Goal: Transaction & Acquisition: Purchase product/service

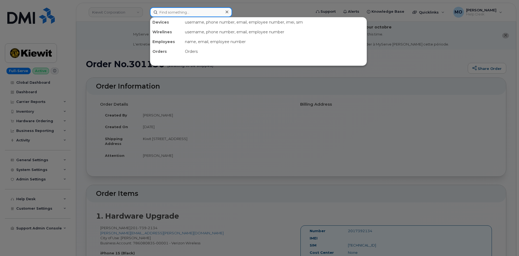
click at [171, 13] on input at bounding box center [191, 12] width 82 height 10
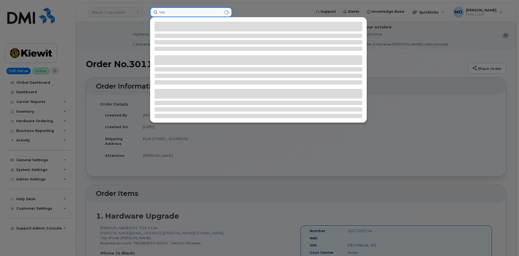
type input "M"
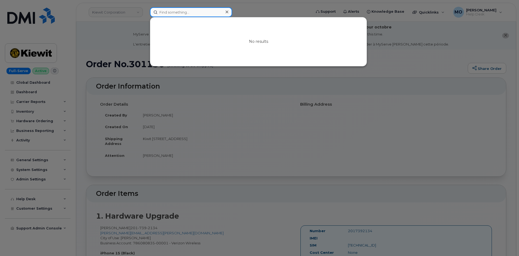
paste input "[PERSON_NAME]"
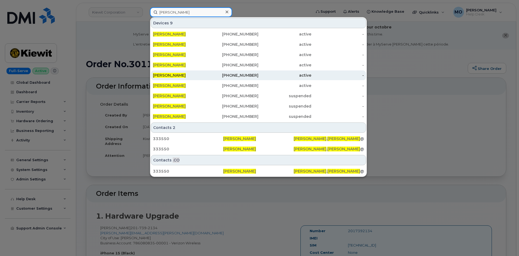
type input "[PERSON_NAME]"
click at [268, 74] on div "active" at bounding box center [285, 75] width 53 height 5
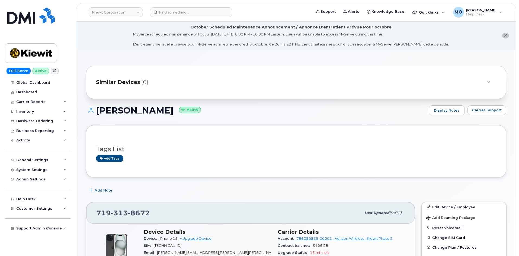
drag, startPoint x: 192, startPoint y: 71, endPoint x: 191, endPoint y: 79, distance: 7.7
click at [191, 79] on div "Similar Devices (6)" at bounding box center [296, 82] width 421 height 33
click at [190, 79] on div "Similar Devices (6)" at bounding box center [288, 82] width 385 height 13
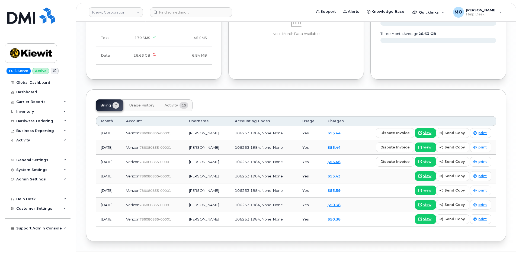
scroll to position [673, 0]
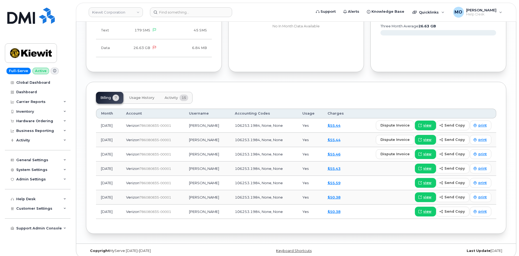
click at [164, 93] on button "Activity 15" at bounding box center [176, 98] width 32 height 12
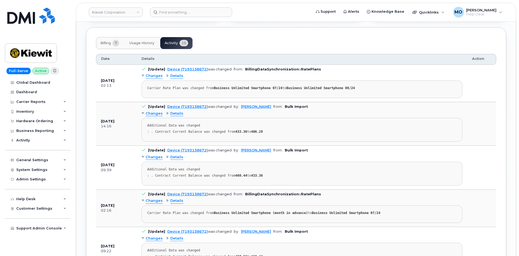
scroll to position [727, 0]
click at [148, 112] on span "Changes" at bounding box center [154, 114] width 17 height 5
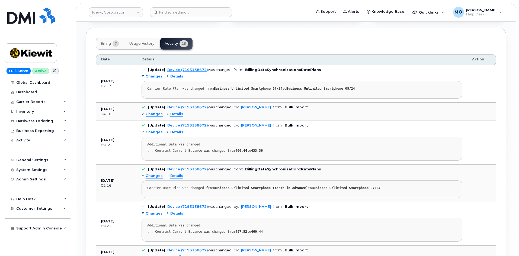
click at [145, 112] on div "Changes" at bounding box center [152, 114] width 21 height 5
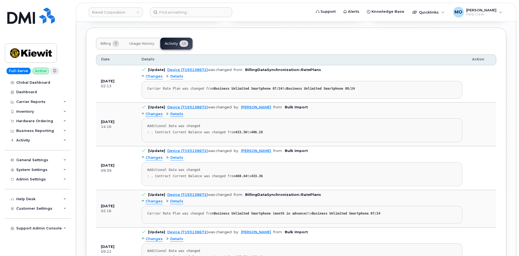
click at [168, 112] on div "Details" at bounding box center [174, 114] width 17 height 5
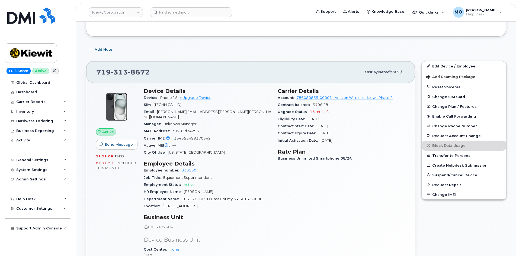
scroll to position [130, 0]
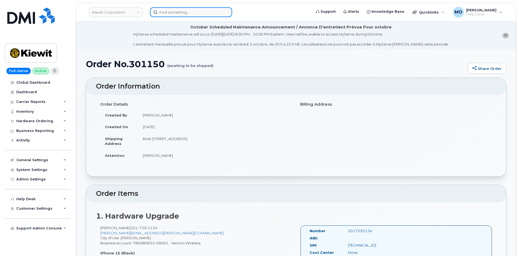
click at [171, 9] on input at bounding box center [191, 12] width 82 height 10
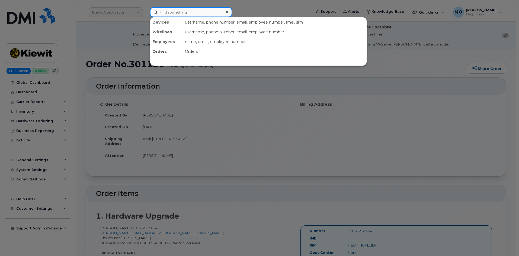
paste input "[PERSON_NAME]"
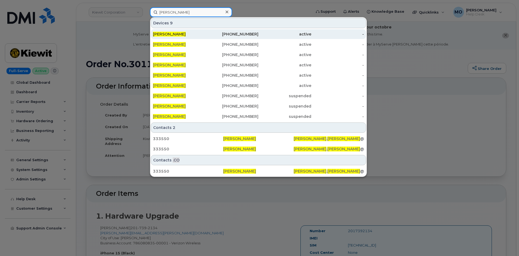
type input "[PERSON_NAME]"
click at [186, 35] on span "[PERSON_NAME]" at bounding box center [169, 34] width 33 height 5
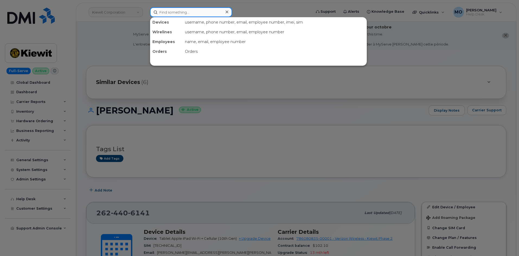
click at [200, 15] on input at bounding box center [191, 12] width 82 height 10
paste input "[PERSON_NAME]"
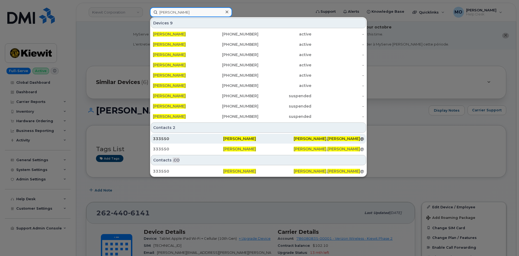
type input "Michael Archibeque"
click at [187, 140] on div "333550" at bounding box center [188, 138] width 70 height 5
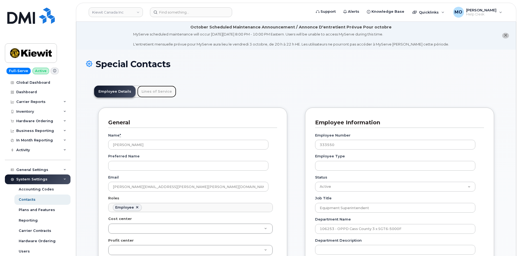
click at [158, 93] on link "Lines of Service" at bounding box center [156, 92] width 39 height 12
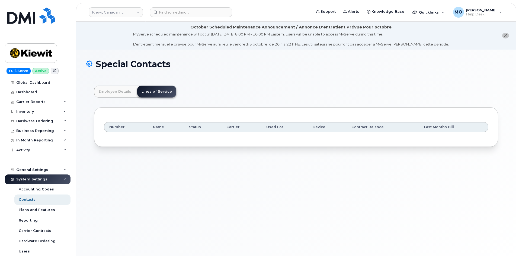
click at [174, 130] on th "Name" at bounding box center [166, 127] width 36 height 10
click at [193, 96] on header "Employee Details Lines of Service" at bounding box center [296, 92] width 404 height 12
click at [183, 10] on input at bounding box center [191, 12] width 82 height 10
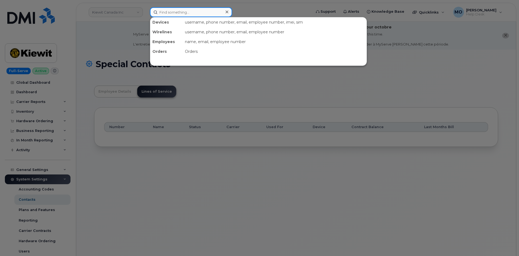
paste input "Michael Archibeque"
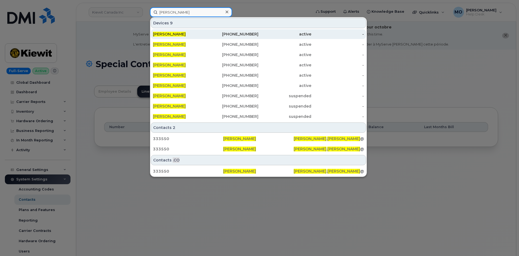
type input "Michael Archibeque"
click at [186, 33] on span "MICHAEL ARCHIBEQUE" at bounding box center [169, 34] width 33 height 5
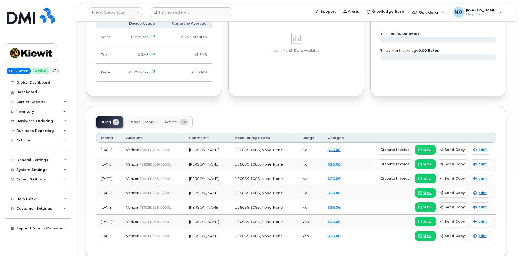
scroll to position [607, 0]
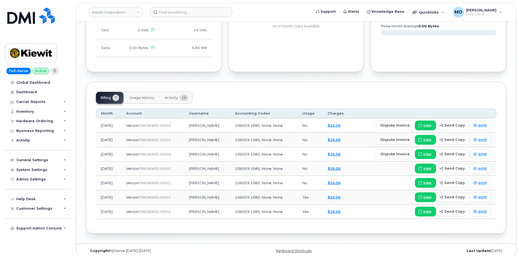
click at [182, 95] on span "16" at bounding box center [184, 98] width 9 height 7
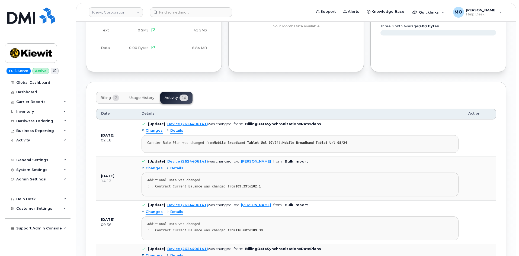
click at [175, 128] on span "Details" at bounding box center [176, 130] width 13 height 5
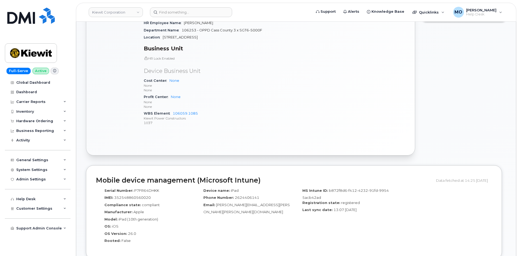
scroll to position [309, 0]
click at [50, 123] on div "Hardware Ordering" at bounding box center [34, 121] width 37 height 4
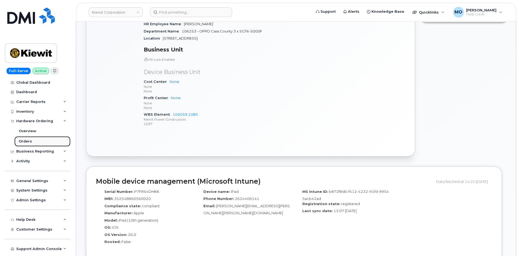
click at [42, 142] on link "Orders" at bounding box center [42, 141] width 56 height 10
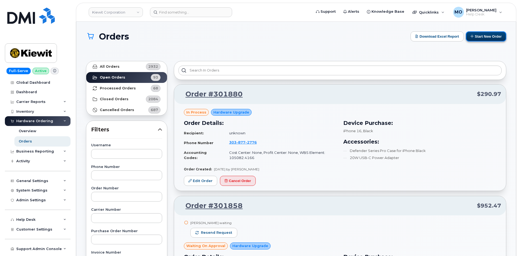
click at [475, 36] on button "Start New Order" at bounding box center [486, 36] width 40 height 10
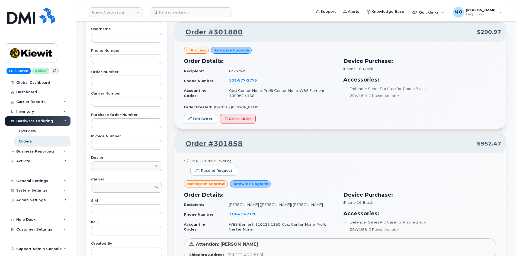
scroll to position [54, 0]
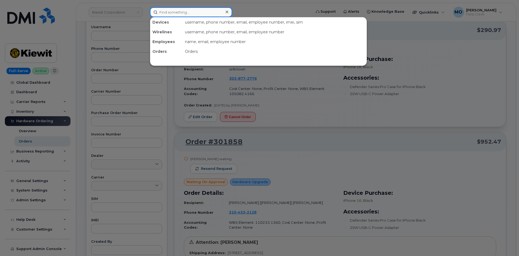
click at [175, 11] on input at bounding box center [191, 12] width 82 height 10
paste input "300000"
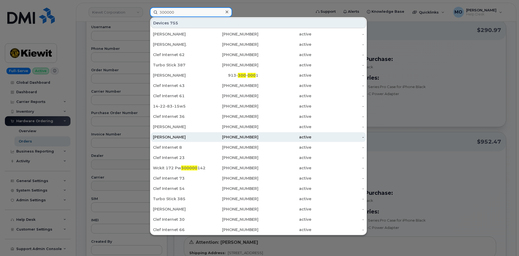
scroll to position [136, 0]
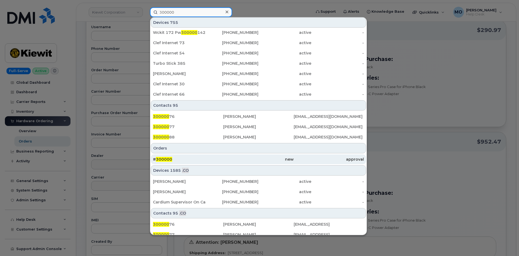
type input "300000"
click at [204, 161] on div "# 300000" at bounding box center [188, 159] width 70 height 5
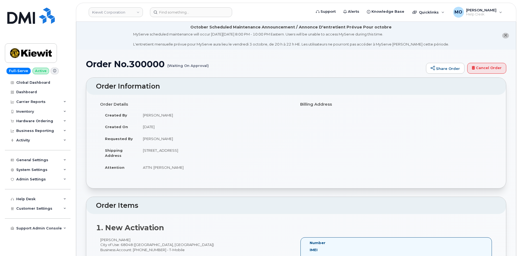
click at [193, 67] on small "(Waiting On Approval)" at bounding box center [188, 63] width 42 height 8
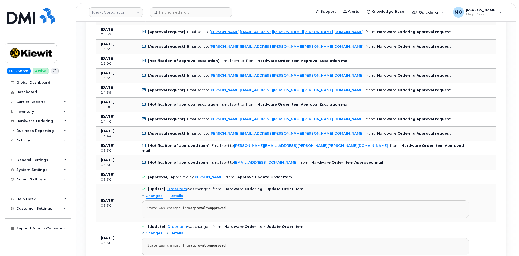
scroll to position [922, 0]
click at [169, 189] on link "OrderItem" at bounding box center [177, 189] width 20 height 4
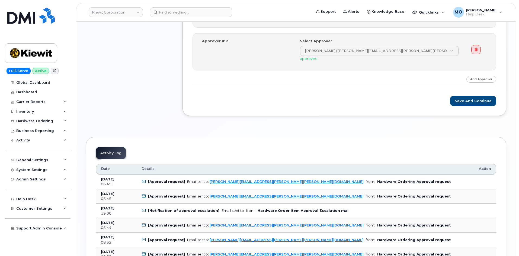
scroll to position [950, 0]
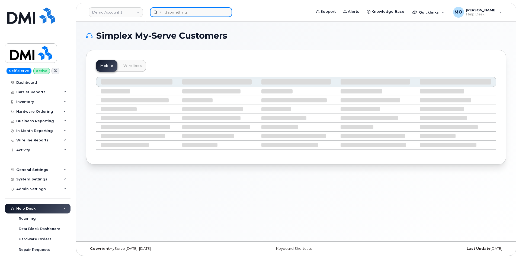
click at [194, 15] on input at bounding box center [191, 12] width 82 height 10
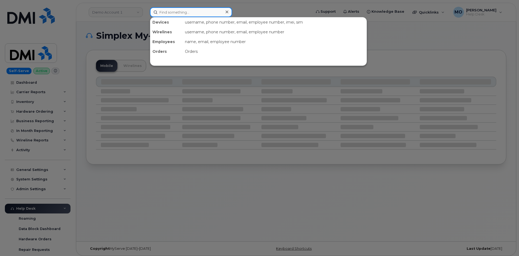
paste input "301300"
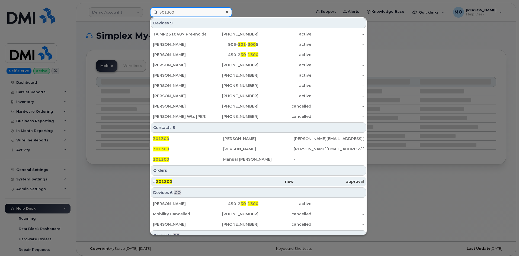
type input "301300"
click at [210, 184] on div "# 301300" at bounding box center [188, 181] width 70 height 5
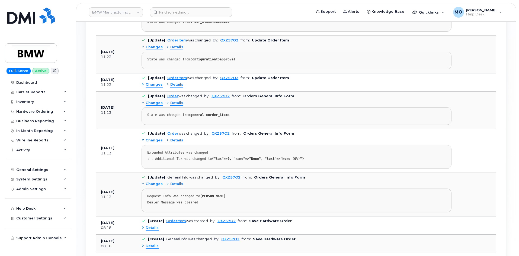
scroll to position [353, 0]
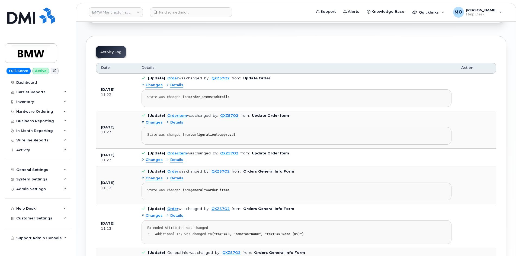
click at [176, 122] on span "Details" at bounding box center [176, 122] width 13 height 5
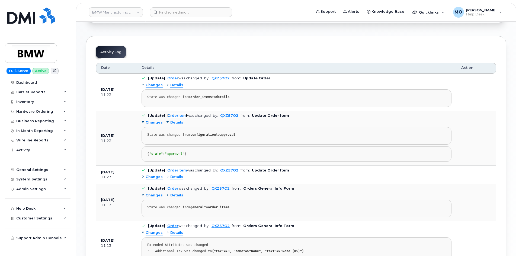
click at [177, 116] on link "OrderItem" at bounding box center [177, 116] width 20 height 4
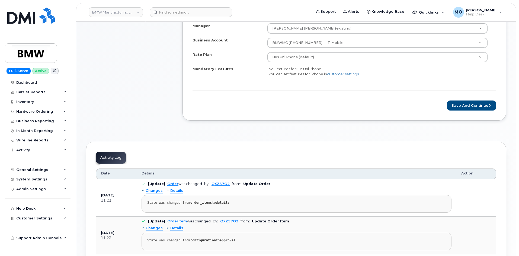
scroll to position [217, 0]
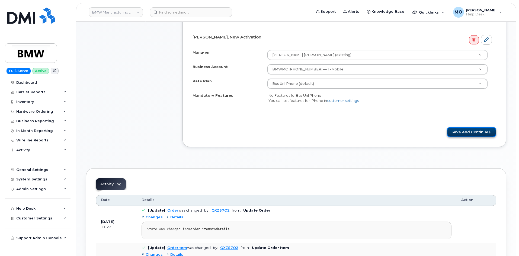
click at [459, 130] on button "Save and Continue" at bounding box center [471, 132] width 49 height 10
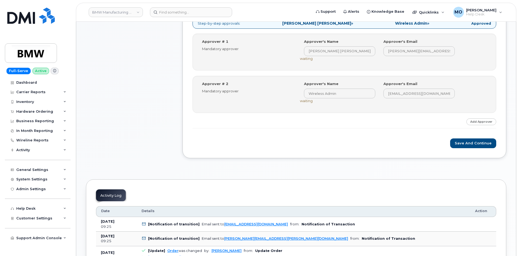
scroll to position [218, 0]
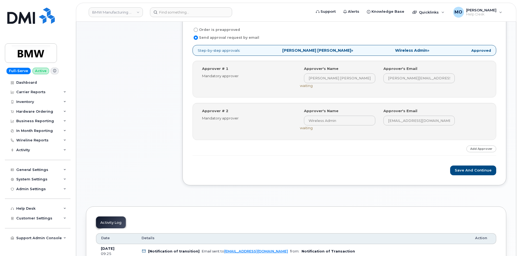
click at [476, 52] on strong "Approved" at bounding box center [482, 50] width 20 height 5
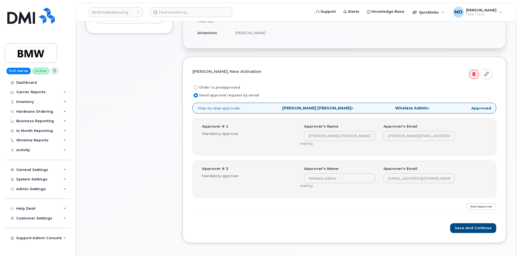
scroll to position [163, 0]
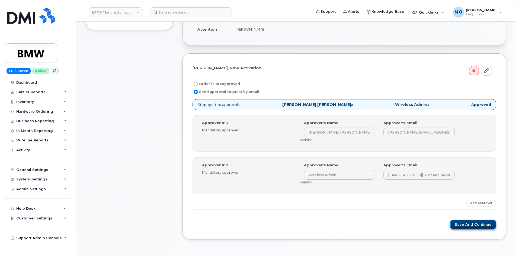
click at [458, 227] on button "Save and Continue" at bounding box center [473, 225] width 46 height 10
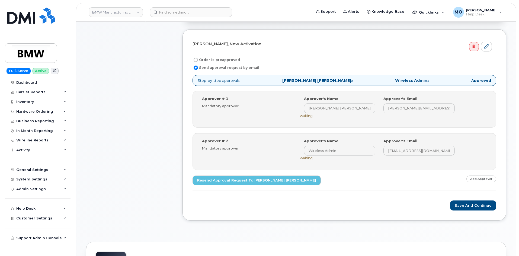
scroll to position [190, 0]
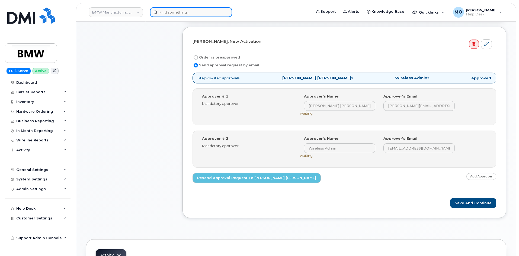
click at [171, 13] on input at bounding box center [191, 12] width 82 height 10
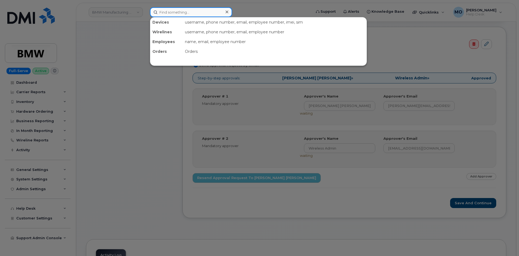
paste input "6025319631"
type input "6025319631"
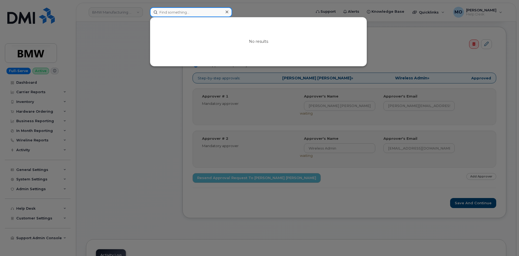
paste input "6025319631"
type input "6025319631"
click at [227, 11] on icon at bounding box center [227, 12] width 3 height 4
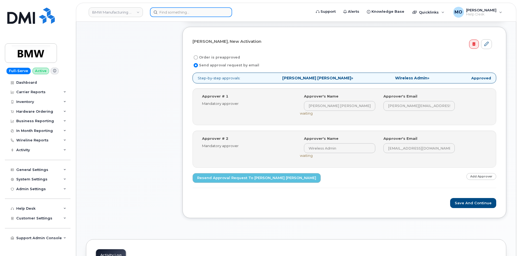
click at [180, 10] on input at bounding box center [191, 12] width 82 height 10
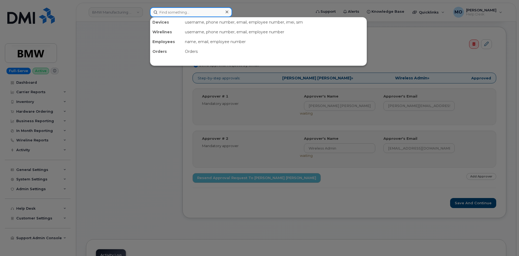
paste input "[PERSON_NAME]"
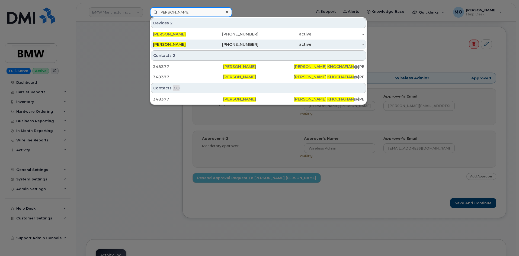
type input "[PERSON_NAME]"
click at [199, 43] on div "[PERSON_NAME]" at bounding box center [179, 44] width 53 height 5
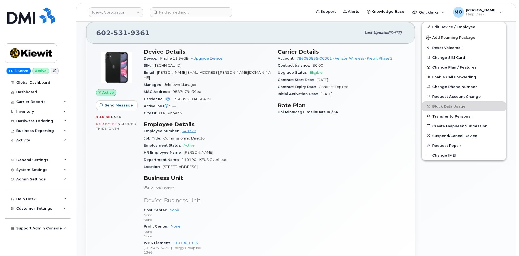
scroll to position [190, 0]
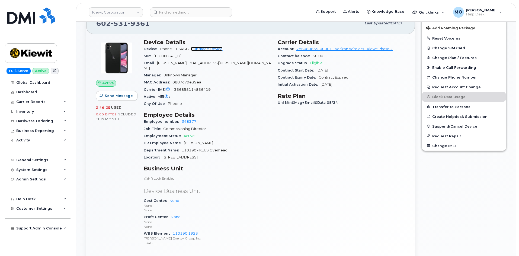
click at [211, 50] on link "+ Upgrade Device" at bounding box center [207, 49] width 32 height 4
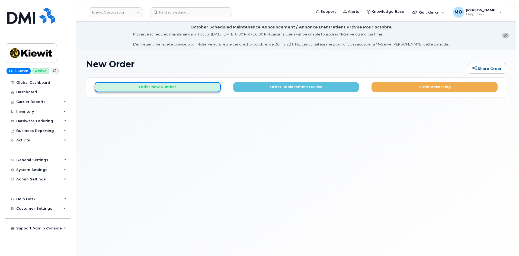
click at [211, 90] on button "Order New Number" at bounding box center [158, 87] width 126 height 10
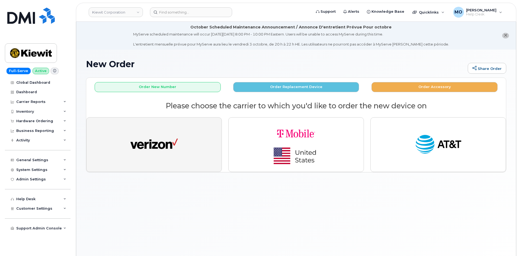
click at [194, 138] on button "button" at bounding box center [154, 144] width 136 height 55
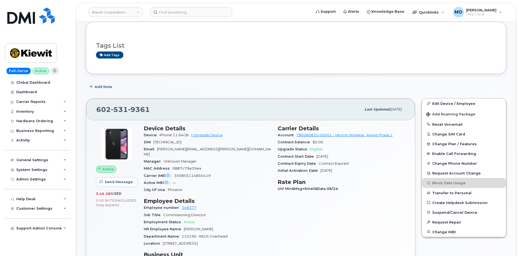
scroll to position [163, 0]
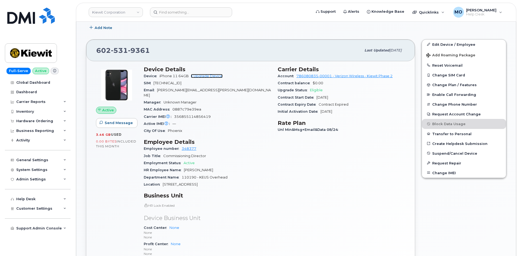
click at [207, 77] on link "+ Upgrade Device" at bounding box center [207, 76] width 32 height 4
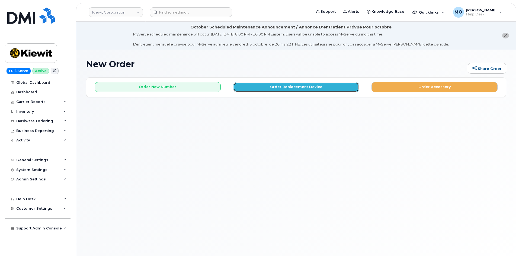
click at [290, 88] on button "Order Replacement Device" at bounding box center [296, 87] width 126 height 10
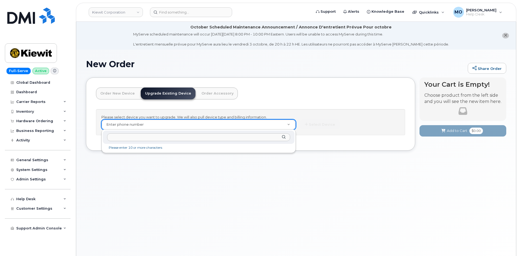
click at [276, 137] on input "text" at bounding box center [198, 137] width 183 height 8
paste input "602-531-9361"
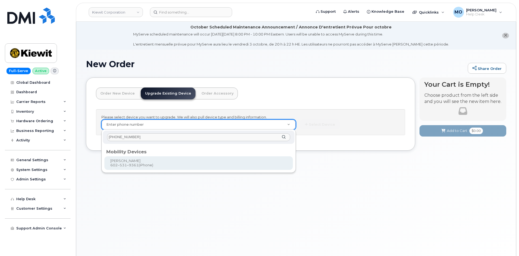
type input "602-531-9361"
type input "1170225"
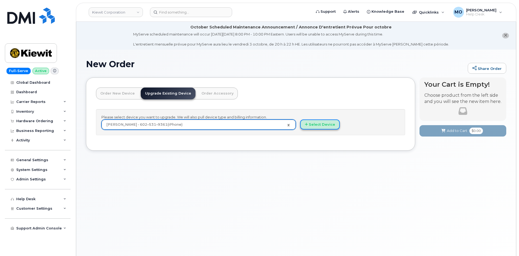
click at [326, 128] on button "Select Device" at bounding box center [320, 125] width 40 height 10
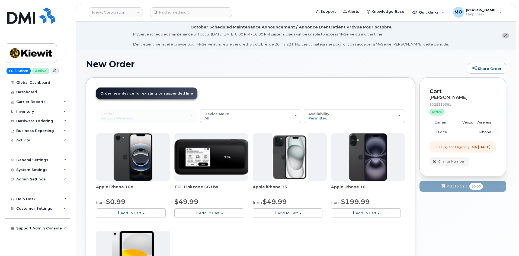
scroll to position [54, 0]
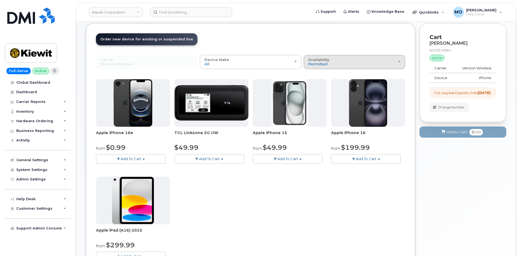
click at [326, 61] on span "Availability" at bounding box center [318, 60] width 21 height 4
click at [313, 84] on label "All" at bounding box center [310, 83] width 11 height 7
click at [0, 0] on input "All" at bounding box center [0, 0] width 0 height 0
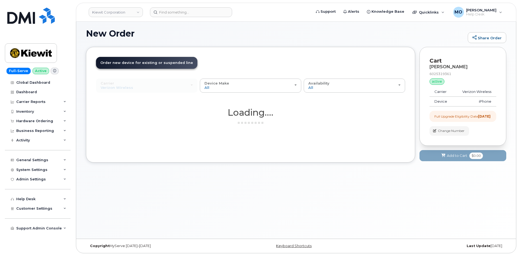
scroll to position [31, 0]
click at [277, 84] on div "Device Make All iPhone Modem Tablet" at bounding box center [251, 85] width 92 height 8
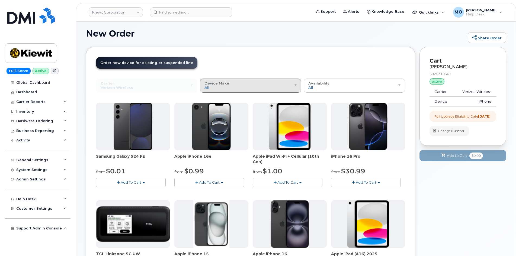
click at [277, 84] on div "Device Make All Android iPhone Modem Tablet" at bounding box center [251, 85] width 92 height 8
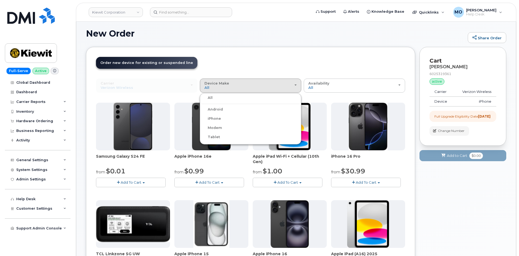
drag, startPoint x: 216, startPoint y: 117, endPoint x: 215, endPoint y: 114, distance: 3.4
click at [216, 117] on label "iPhone" at bounding box center [211, 119] width 20 height 7
click at [0, 0] on input "iPhone" at bounding box center [0, 0] width 0 height 0
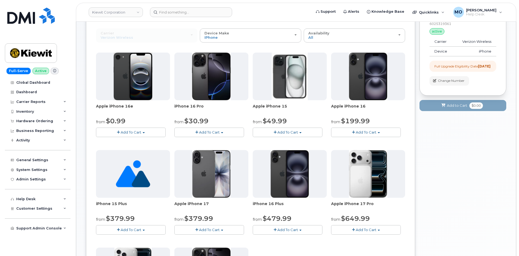
scroll to position [85, 0]
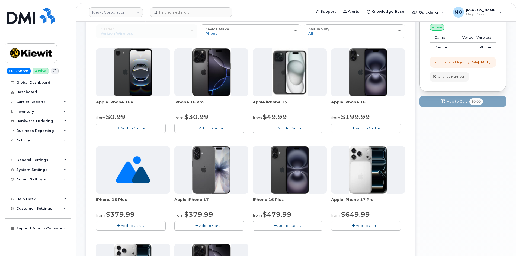
click at [214, 130] on span "Add To Cart" at bounding box center [209, 128] width 21 height 4
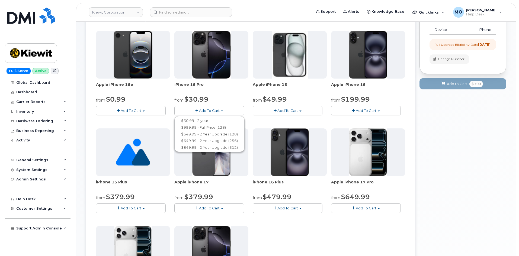
scroll to position [112, 0]
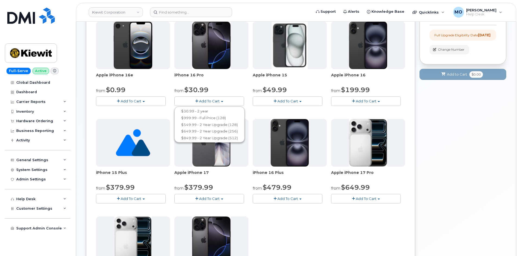
click at [218, 200] on span "Add To Cart" at bounding box center [209, 199] width 21 height 4
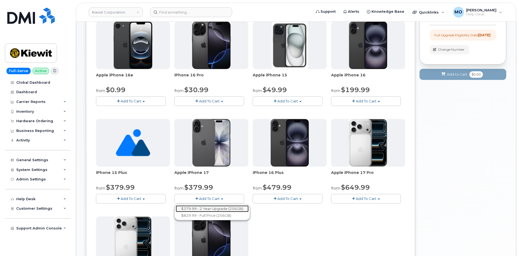
click at [218, 212] on link "$379.99 - 2 Year Upgrade (256GB)" at bounding box center [212, 209] width 73 height 7
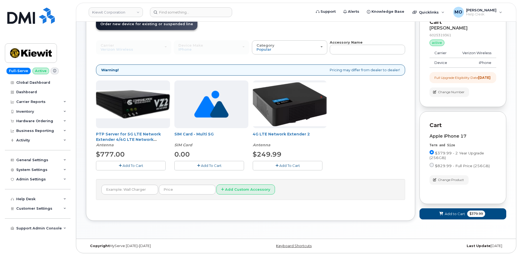
scroll to position [74, 0]
click at [448, 214] on span "Add to Cart" at bounding box center [455, 214] width 20 height 5
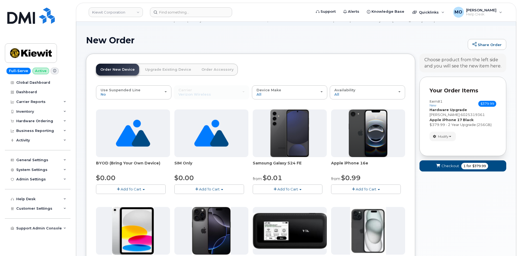
scroll to position [20, 0]
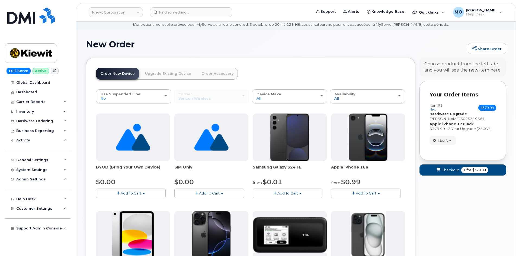
click at [210, 74] on link "Order Accessory" at bounding box center [217, 74] width 41 height 12
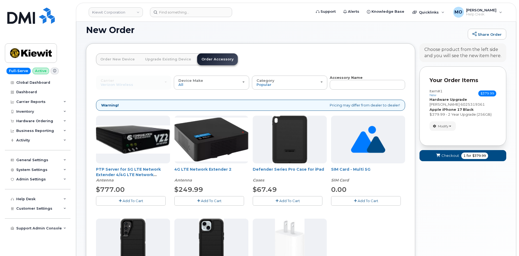
scroll to position [47, 0]
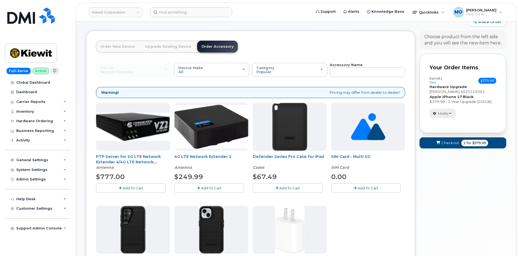
click at [443, 113] on span "Modify" at bounding box center [443, 113] width 11 height 5
click at [442, 119] on link "change" at bounding box center [456, 122] width 52 height 7
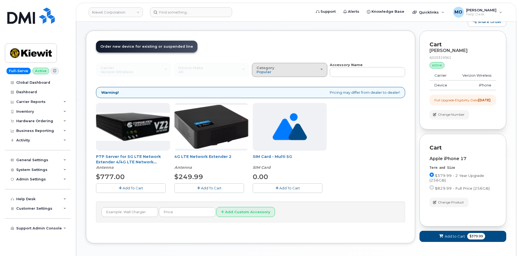
click at [264, 66] on span "Category" at bounding box center [266, 68] width 18 height 4
click at [263, 81] on label "All" at bounding box center [258, 82] width 11 height 7
click at [0, 0] on input "All" at bounding box center [0, 0] width 0 height 0
click at [311, 69] on div "Category Popular" at bounding box center [290, 70] width 66 height 8
click at [262, 82] on label "All" at bounding box center [258, 82] width 11 height 7
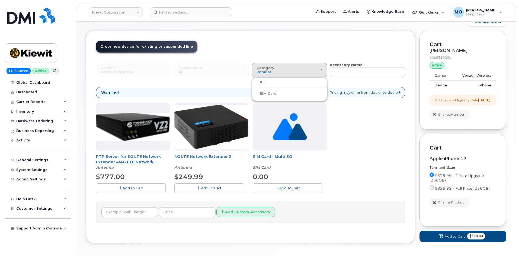
click at [0, 0] on input "All" at bounding box center [0, 0] width 0 height 0
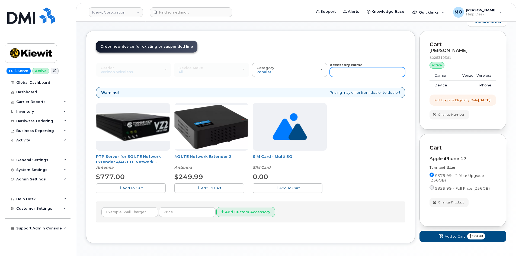
click at [345, 74] on input "text" at bounding box center [367, 72] width 75 height 10
type input "charger"
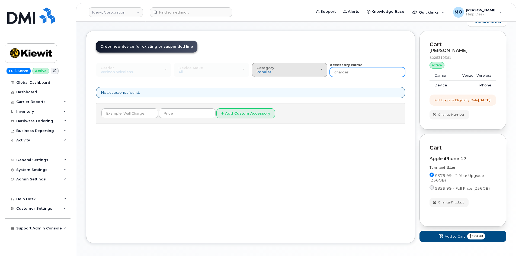
drag, startPoint x: 361, startPoint y: 74, endPoint x: 320, endPoint y: 77, distance: 41.6
click at [320, 77] on div "Carrier Verizon Wireless T-Mobile AT&T Wireless Verizon Wireless T-Mobile AT&T …" at bounding box center [250, 69] width 309 height 15
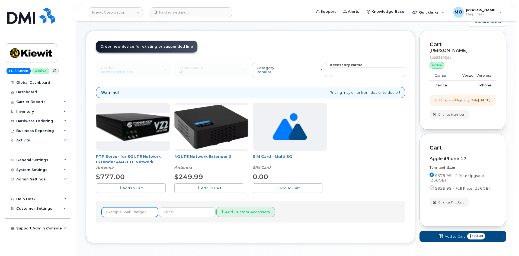
click at [146, 214] on input "text" at bounding box center [129, 213] width 57 height 10
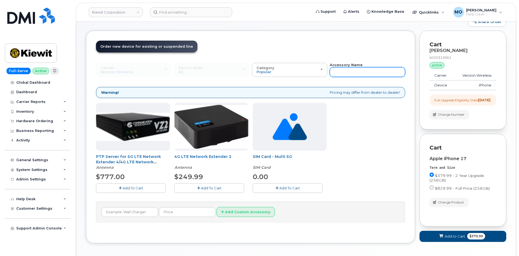
click at [336, 72] on input "text" at bounding box center [367, 72] width 75 height 10
type input "adapter"
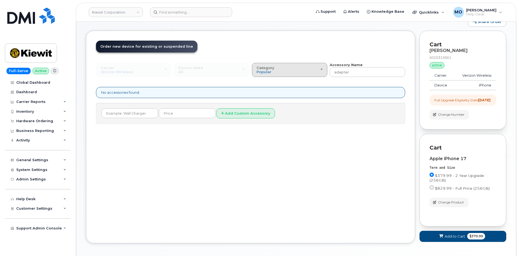
click at [311, 75] on button "Category Popular" at bounding box center [289, 70] width 75 height 14
click at [436, 240] on button "Add to Cart $379.99" at bounding box center [463, 236] width 87 height 11
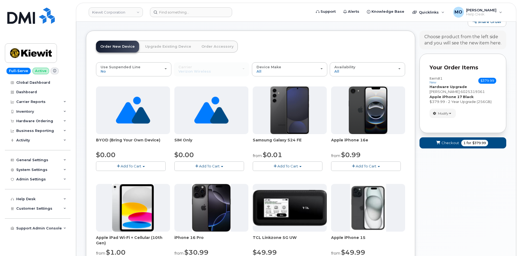
click at [204, 48] on link "Order Accessory" at bounding box center [217, 47] width 41 height 12
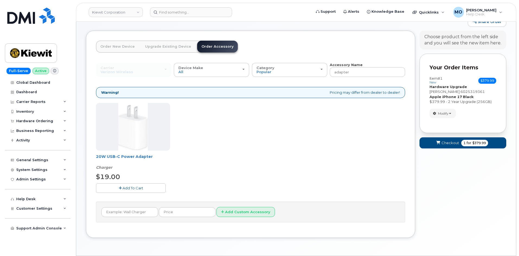
click at [132, 136] on img at bounding box center [133, 127] width 30 height 48
click at [125, 187] on span "Add To Cart" at bounding box center [133, 188] width 21 height 4
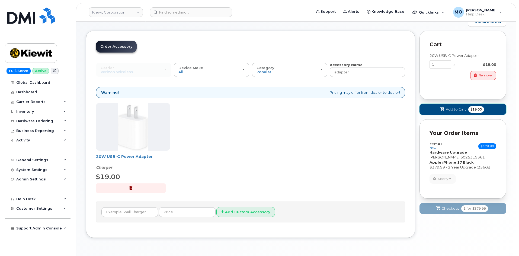
click at [462, 107] on button "Add to Cart $19.00" at bounding box center [463, 109] width 87 height 11
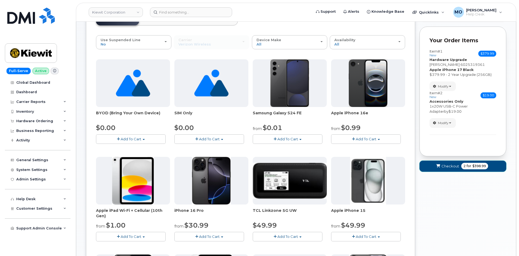
click at [464, 165] on span "2" at bounding box center [465, 166] width 2 height 5
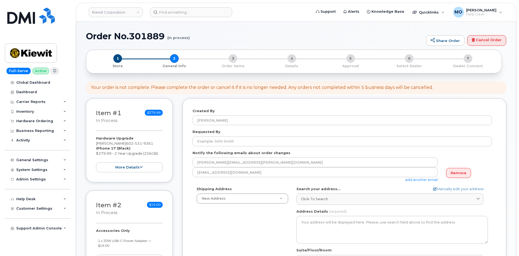
select select
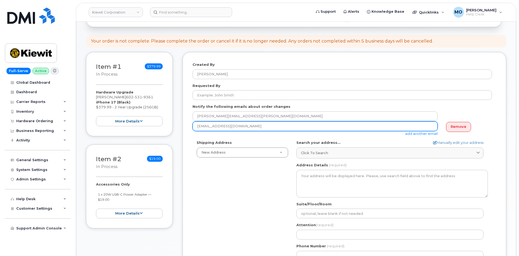
scroll to position [81, 0]
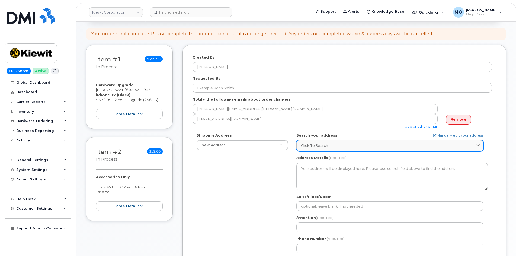
click at [312, 147] on span "Click to search" at bounding box center [314, 145] width 27 height 5
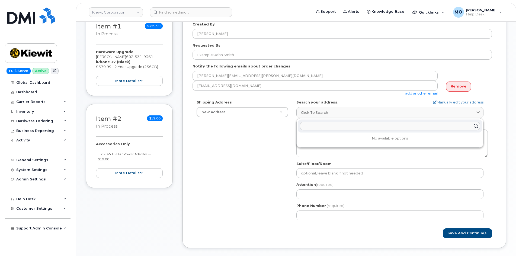
scroll to position [109, 0]
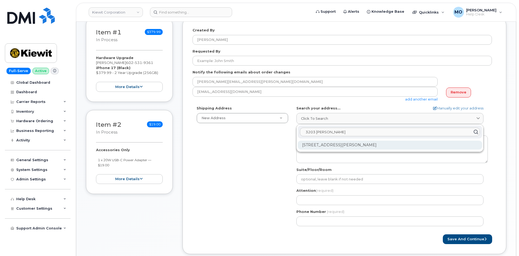
type input "3203 [PERSON_NAME]"
click at [361, 147] on div "PO Box 203 Mc Camey TX 79752" at bounding box center [390, 145] width 184 height 9
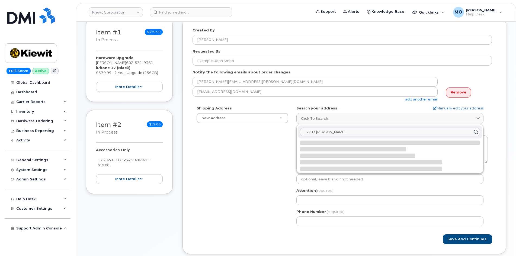
select select
type textarea "PO Box 203 MC CAMEY TX 79752-0203 UNITED STATES"
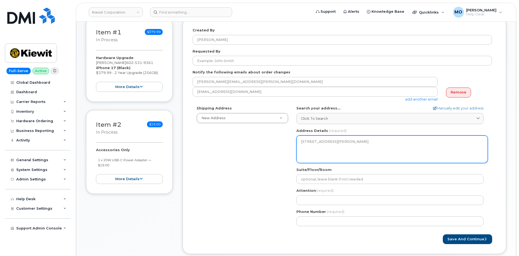
click at [361, 147] on textarea "PO Box 203 MC CAMEY TX 79752-0203 UNITED STATES" at bounding box center [393, 150] width 192 height 28
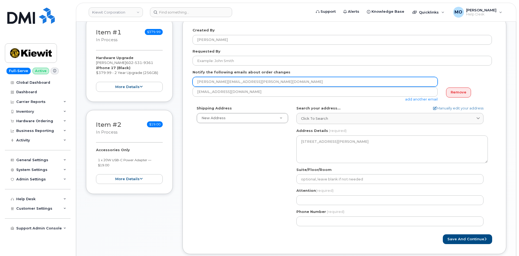
drag, startPoint x: 261, startPoint y: 82, endPoint x: 199, endPoint y: 84, distance: 62.4
click at [199, 84] on input "[PERSON_NAME][EMAIL_ADDRESS][PERSON_NAME][DOMAIN_NAME]" at bounding box center [315, 82] width 245 height 10
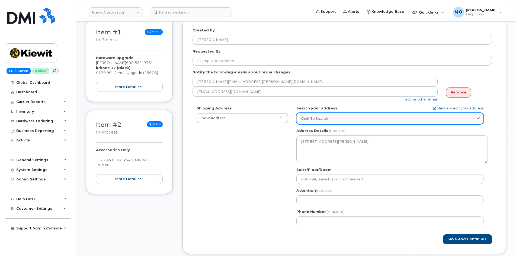
click at [358, 115] on link "Click to search" at bounding box center [390, 118] width 187 height 11
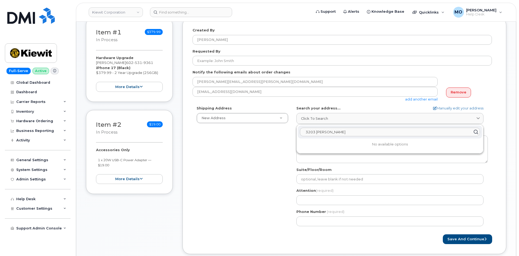
drag, startPoint x: 345, startPoint y: 131, endPoint x: 316, endPoint y: 132, distance: 29.0
click at [316, 132] on input "3203 Camey Katy" at bounding box center [390, 132] width 180 height 9
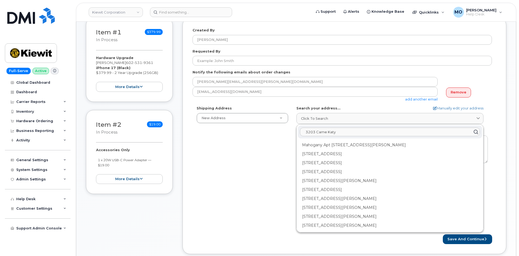
click at [326, 132] on input "3203 Came Katy" at bounding box center [390, 132] width 180 height 9
click at [348, 129] on input "3203 Camey Dr Katy" at bounding box center [390, 132] width 180 height 9
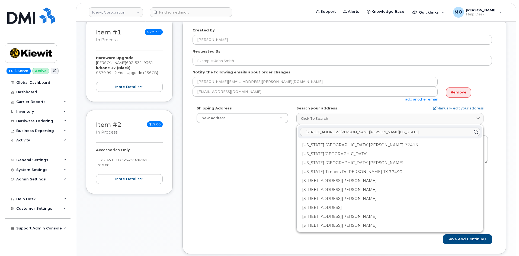
click at [329, 133] on input "3203 Camey Dr Katy Texas" at bounding box center [390, 132] width 180 height 9
click at [328, 133] on input "3203 Camey Dr Katy Texas" at bounding box center [390, 132] width 180 height 9
click at [477, 131] on icon at bounding box center [476, 132] width 8 height 8
click at [476, 131] on icon at bounding box center [476, 132] width 8 height 8
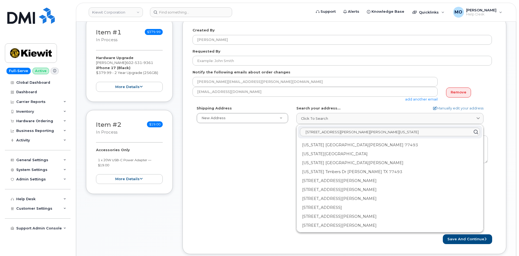
click at [476, 131] on icon at bounding box center [476, 132] width 8 height 8
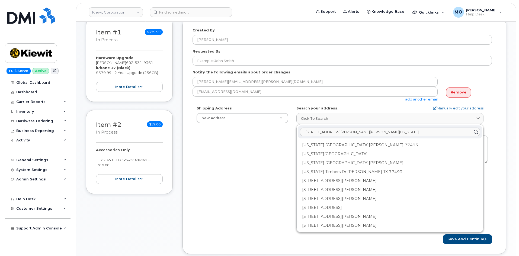
click at [476, 131] on icon at bounding box center [476, 132] width 8 height 8
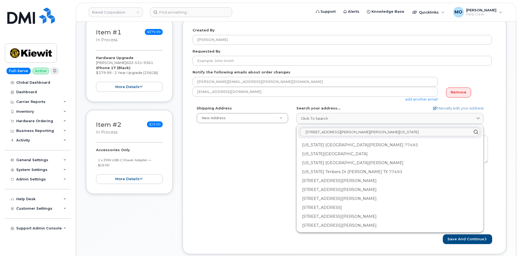
click at [476, 131] on icon at bounding box center [476, 132] width 8 height 8
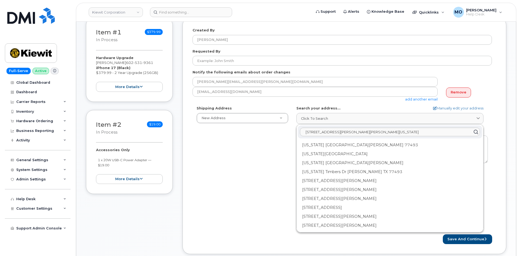
click at [475, 131] on icon at bounding box center [476, 132] width 8 height 8
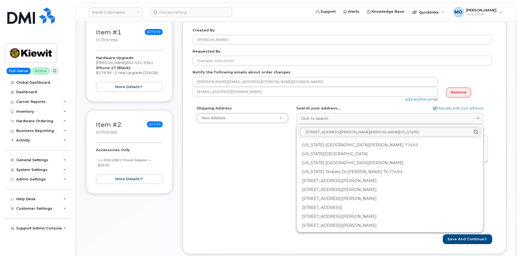
click at [475, 131] on icon at bounding box center [476, 132] width 8 height 8
click at [327, 132] on input "3203 Camey Dr Katy Texas" at bounding box center [390, 132] width 180 height 9
click at [332, 132] on input "3203 Camey Dr Katy Texas" at bounding box center [390, 132] width 180 height 9
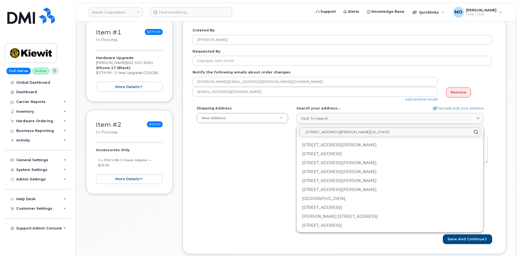
click at [383, 132] on input "3203 Camey rD Katy Texas" at bounding box center [390, 132] width 180 height 9
click at [343, 135] on input "3203 Camey dr katy" at bounding box center [390, 132] width 180 height 9
drag, startPoint x: 340, startPoint y: 132, endPoint x: 335, endPoint y: 133, distance: 5.3
click at [335, 133] on input "3203 Camey dr katy" at bounding box center [390, 132] width 180 height 9
drag, startPoint x: 346, startPoint y: 134, endPoint x: 304, endPoint y: 136, distance: 41.3
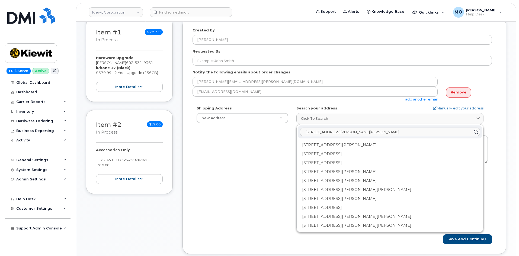
click at [304, 136] on input "3203 Camey dr katy" at bounding box center [390, 132] width 180 height 9
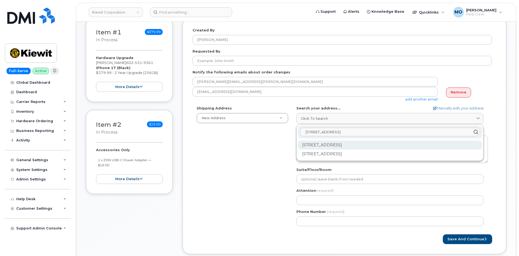
type input "585 North Daily Ashford Rd"
click at [400, 146] on div "585 N Dairy Ashford Rd Houston TX 77079-1103" at bounding box center [390, 145] width 184 height 9
select select
type textarea "585 N Dairy Ashford Rd HOUSTON TX 77079-1103 UNITED STATES"
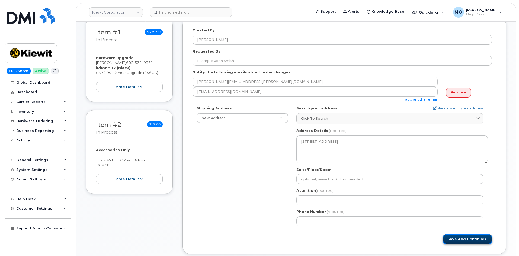
click at [468, 242] on button "Save and Continue" at bounding box center [467, 240] width 49 height 10
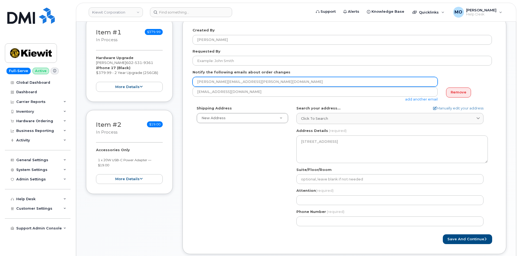
drag, startPoint x: 266, startPoint y: 84, endPoint x: 184, endPoint y: 86, distance: 82.8
click at [184, 86] on div "Created By Mark Oyekunie Requested By Notify the following emails about order c…" at bounding box center [345, 136] width 324 height 237
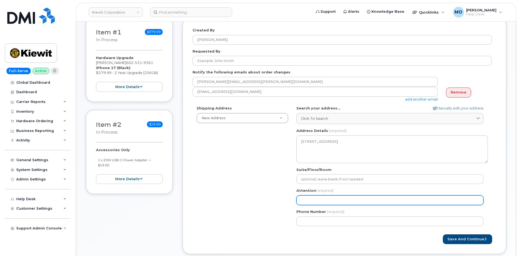
click at [399, 203] on input "Attention (required)" at bounding box center [390, 201] width 187 height 10
paste input "[PERSON_NAME][EMAIL_ADDRESS][PERSON_NAME][DOMAIN_NAME]"
select select
type input "[PERSON_NAME][EMAIL_ADDRESS][PERSON_NAME][DOMAIN_NAME]"
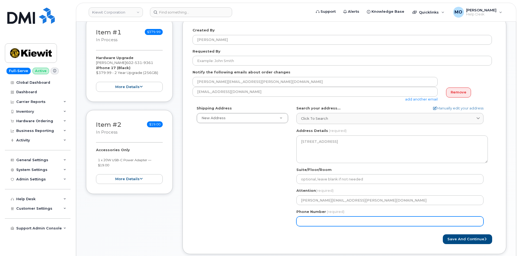
click at [361, 227] on div "TX Houston Search your address... Manually edit your address Click to search 58…" at bounding box center [392, 168] width 200 height 125
click at [360, 222] on input "Phone Number" at bounding box center [390, 222] width 187 height 10
paste input "6025319361"
select select
type input "6025319361"
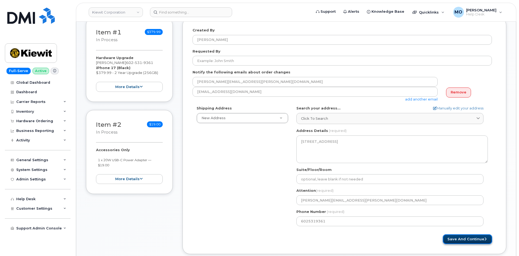
click at [454, 236] on button "Save and Continue" at bounding box center [467, 240] width 49 height 10
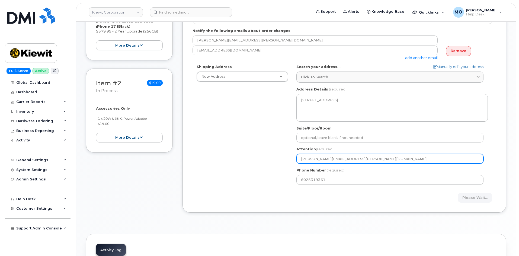
scroll to position [163, 0]
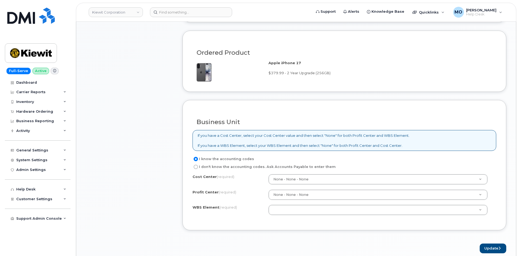
scroll to position [381, 0]
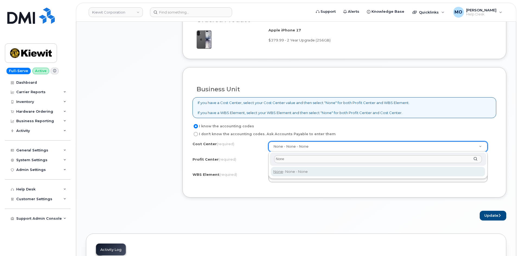
type input "None"
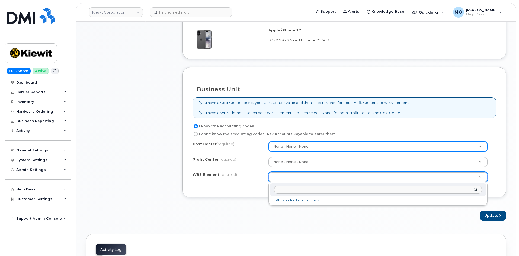
type input "W"
click at [358, 187] on input "text" at bounding box center [378, 190] width 208 height 8
paste input "110190.1915"
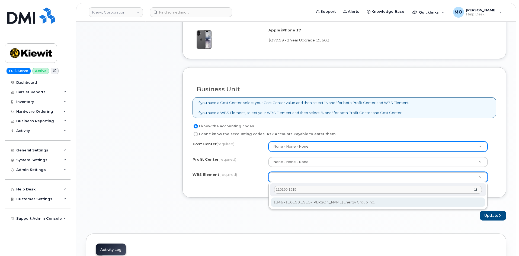
type input "110190.1915"
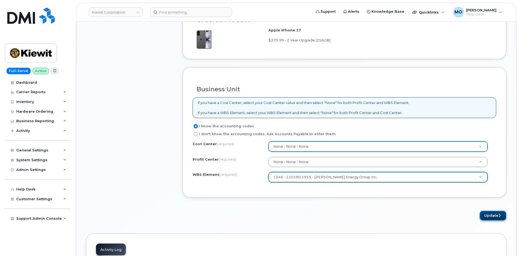
click at [500, 215] on icon "submit" at bounding box center [500, 216] width 2 height 4
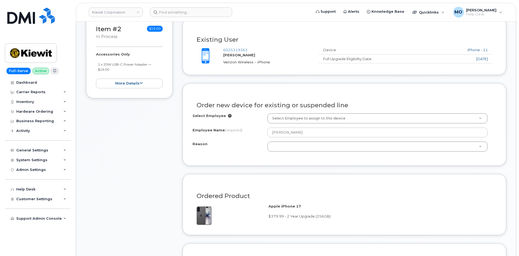
scroll to position [183, 0]
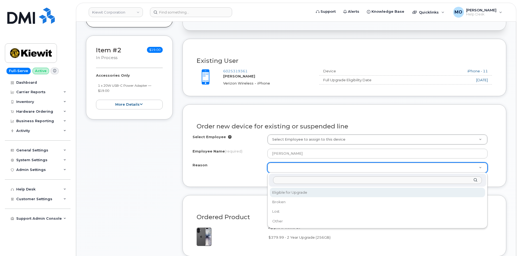
select select "eligible_for_upgrade"
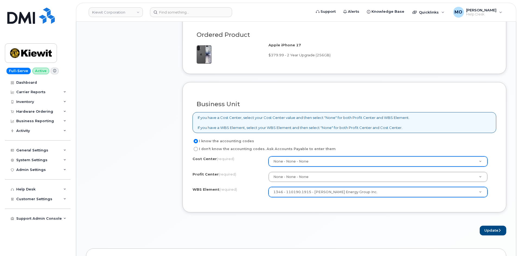
scroll to position [427, 0]
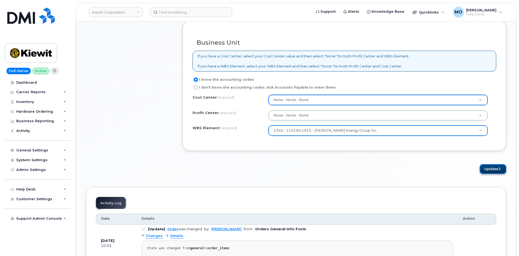
click at [493, 171] on button "Update" at bounding box center [493, 169] width 27 height 10
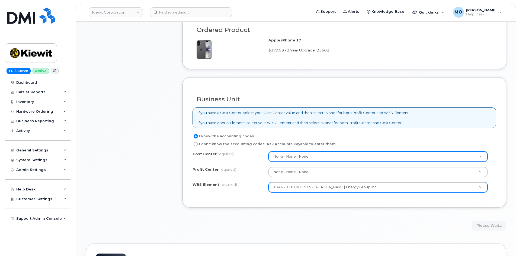
scroll to position [346, 0]
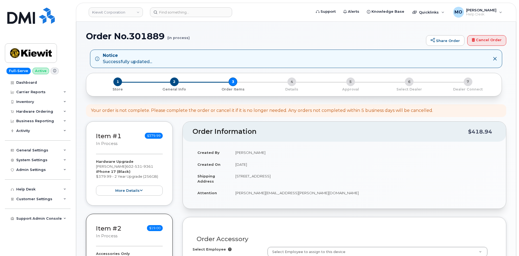
select select
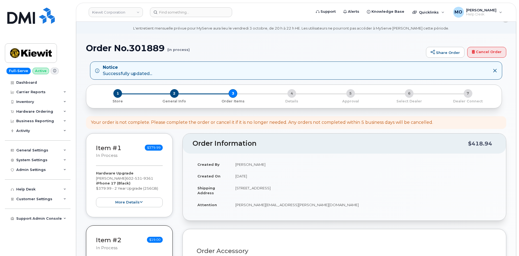
scroll to position [163, 0]
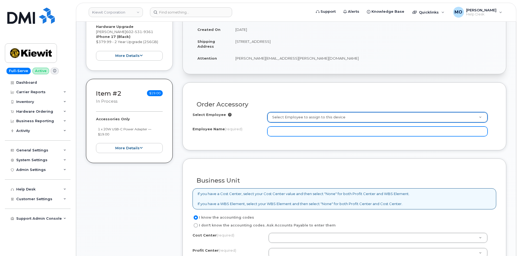
click at [279, 127] on input "Employee Name (required)" at bounding box center [378, 132] width 220 height 10
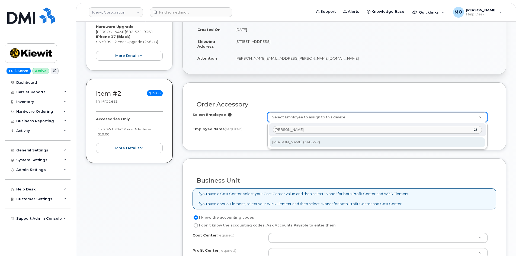
type input "[PERSON_NAME]"
type input "2152035"
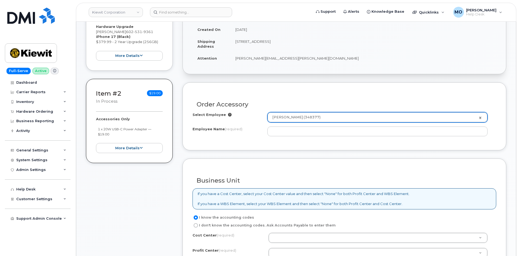
type input "[PERSON_NAME]"
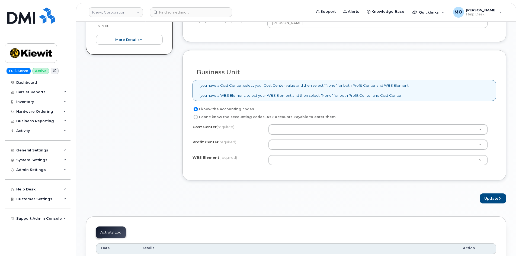
click at [276, 123] on div "I know the accounting codes I don't know the accounting codes. Ask Accounts Pay…" at bounding box center [345, 138] width 304 height 65
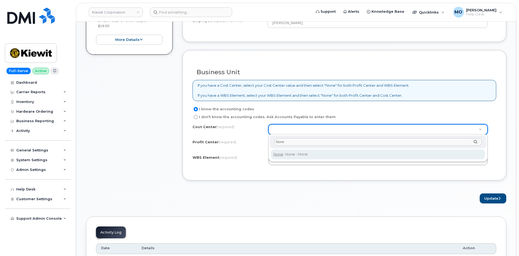
type input "None"
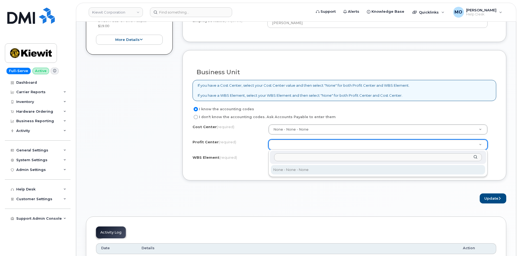
select select "None"
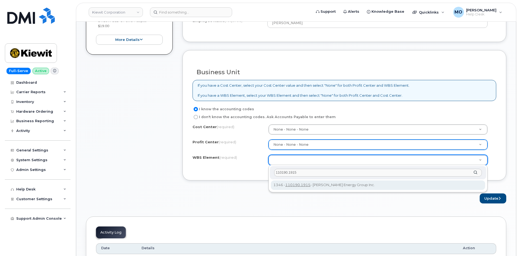
type input "110190.1915"
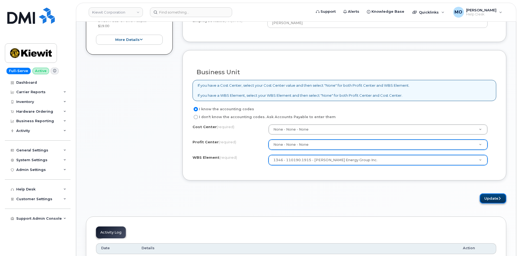
click at [492, 197] on button "Update" at bounding box center [493, 199] width 27 height 10
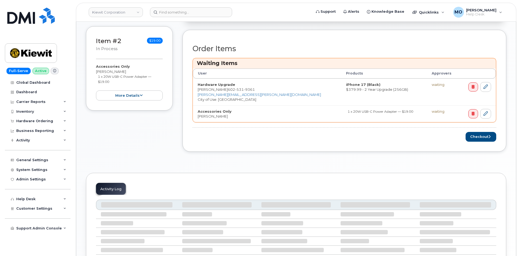
scroll to position [217, 0]
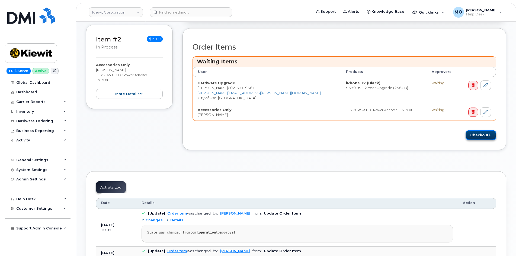
click at [475, 136] on button "Checkout" at bounding box center [481, 135] width 31 height 10
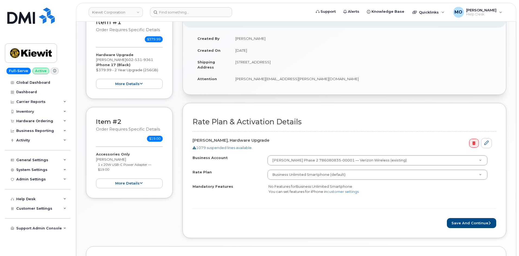
scroll to position [109, 0]
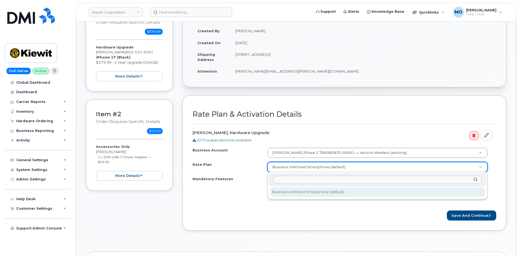
drag, startPoint x: 316, startPoint y: 167, endPoint x: 260, endPoint y: 114, distance: 76.4
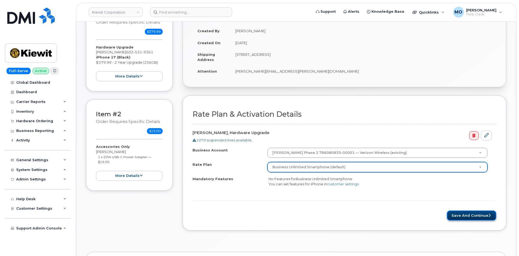
click at [459, 216] on button "Save and Continue" at bounding box center [471, 216] width 49 height 10
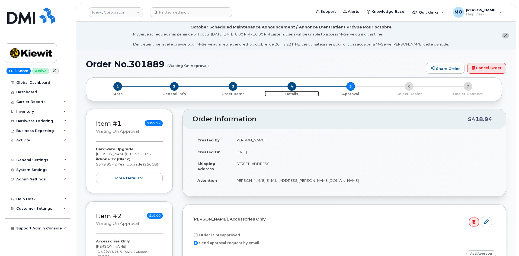
click at [291, 87] on span "4" at bounding box center [292, 86] width 9 height 9
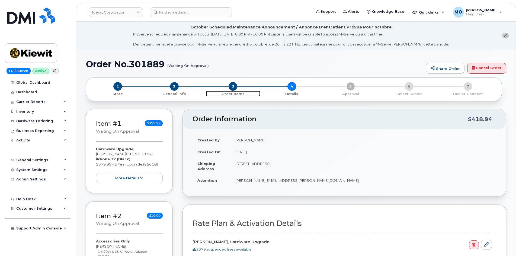
click at [232, 89] on span "3" at bounding box center [233, 86] width 9 height 9
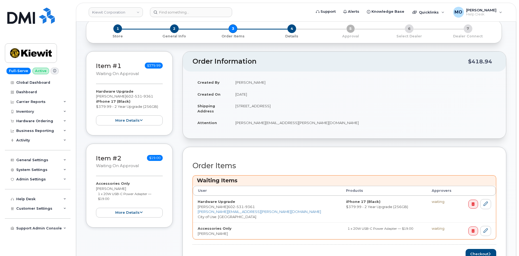
scroll to position [109, 0]
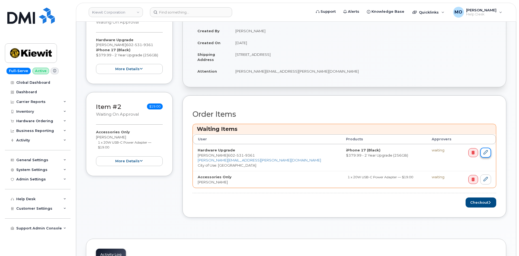
click at [483, 151] on link at bounding box center [485, 153] width 11 height 10
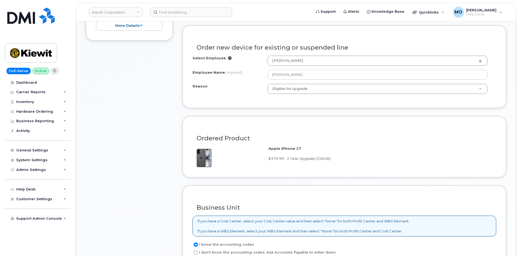
scroll to position [354, 0]
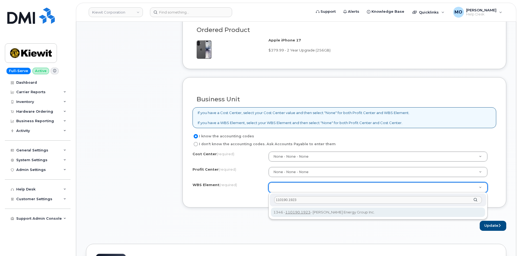
type input "110190.1923"
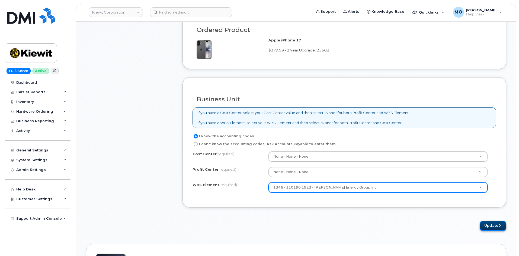
click at [489, 225] on button "Update" at bounding box center [493, 226] width 27 height 10
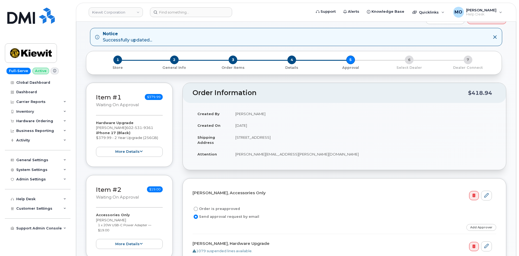
scroll to position [27, 0]
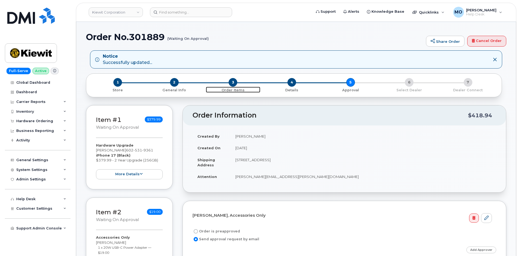
click at [232, 82] on span "3" at bounding box center [233, 82] width 9 height 9
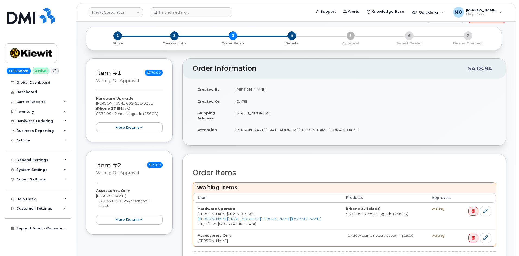
scroll to position [190, 0]
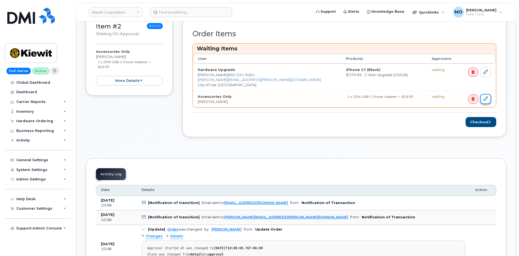
click at [486, 97] on icon at bounding box center [486, 99] width 4 height 4
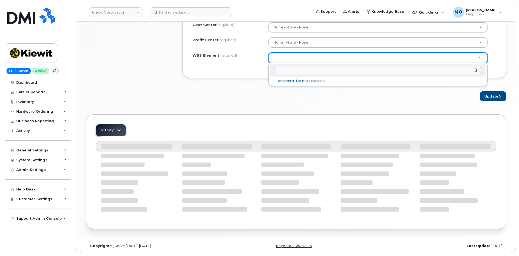
scroll to position [333, 0]
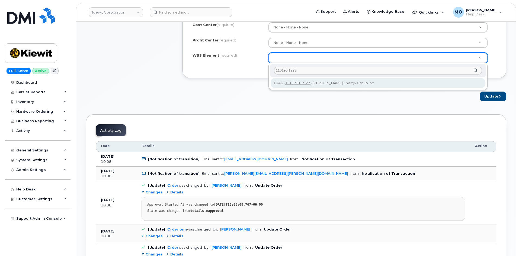
type input "110190.1923"
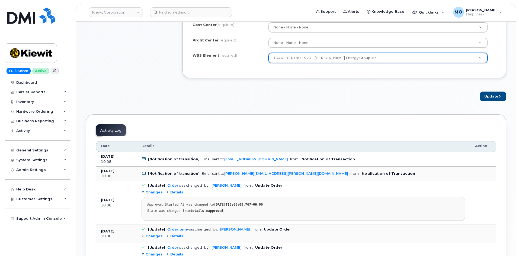
type input "110190.1923"
click at [484, 96] on button "Update" at bounding box center [493, 97] width 27 height 10
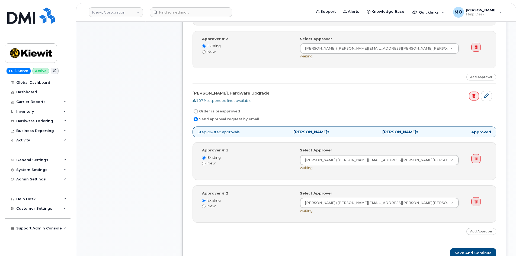
scroll to position [353, 0]
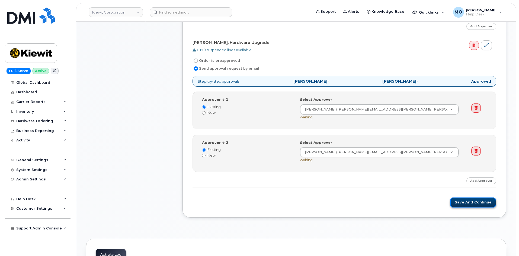
click at [475, 204] on button "Save and Continue" at bounding box center [473, 203] width 46 height 10
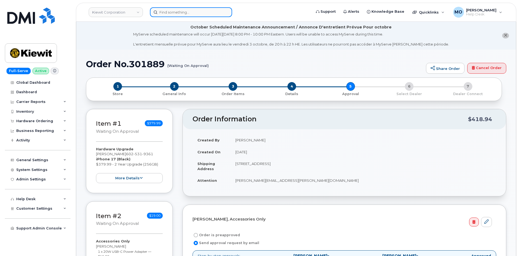
click at [166, 14] on input at bounding box center [191, 12] width 82 height 10
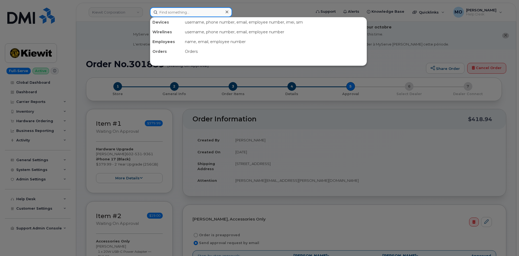
paste input "[PERSON_NAME]"
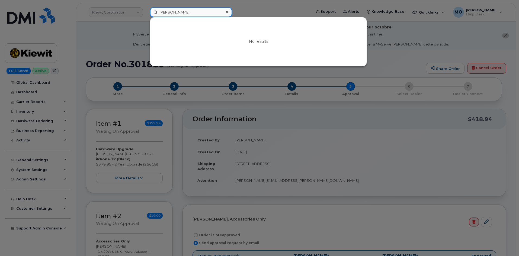
type input "[PERSON_NAME]"
drag, startPoint x: 196, startPoint y: 14, endPoint x: 153, endPoint y: 15, distance: 42.3
click at [153, 15] on input "[PERSON_NAME]" at bounding box center [191, 12] width 82 height 10
click at [125, 1] on div at bounding box center [259, 128] width 519 height 256
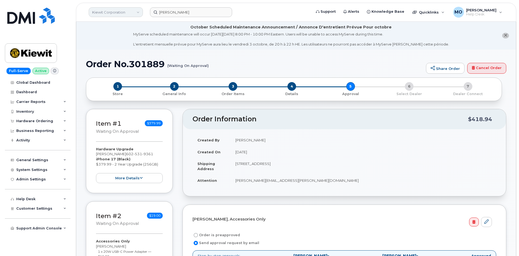
click at [122, 15] on link "Kiewit Corporation" at bounding box center [116, 12] width 54 height 10
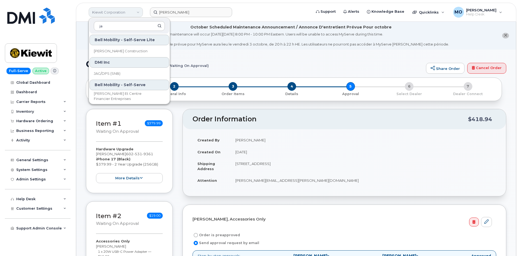
type input "j"
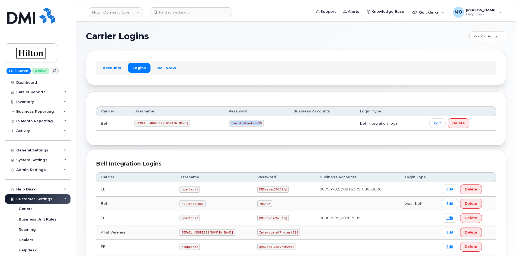
drag, startPoint x: 241, startPoint y: 123, endPoint x: 210, endPoint y: 125, distance: 31.6
click at [229, 125] on code "Lincoln#Lantern25" at bounding box center [246, 123] width 35 height 7
copy code "Lincoln#Lantern25"
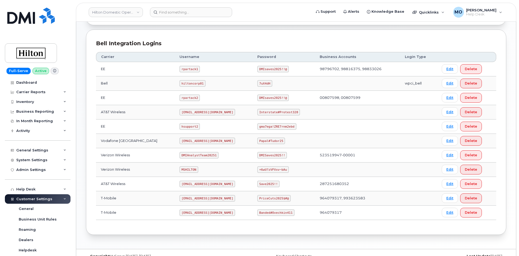
scroll to position [131, 0]
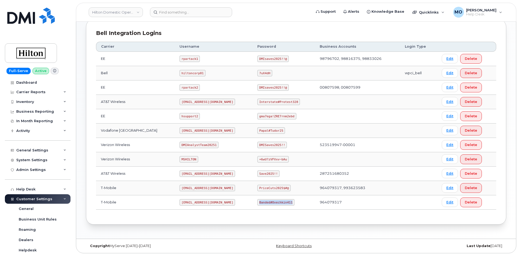
drag, startPoint x: 248, startPoint y: 201, endPoint x: 300, endPoint y: 206, distance: 52.0
click at [300, 206] on td "Banded#Ovechkin411" at bounding box center [284, 203] width 62 height 14
copy code "Banded#Ovechkin411"
